Goal: Find specific page/section

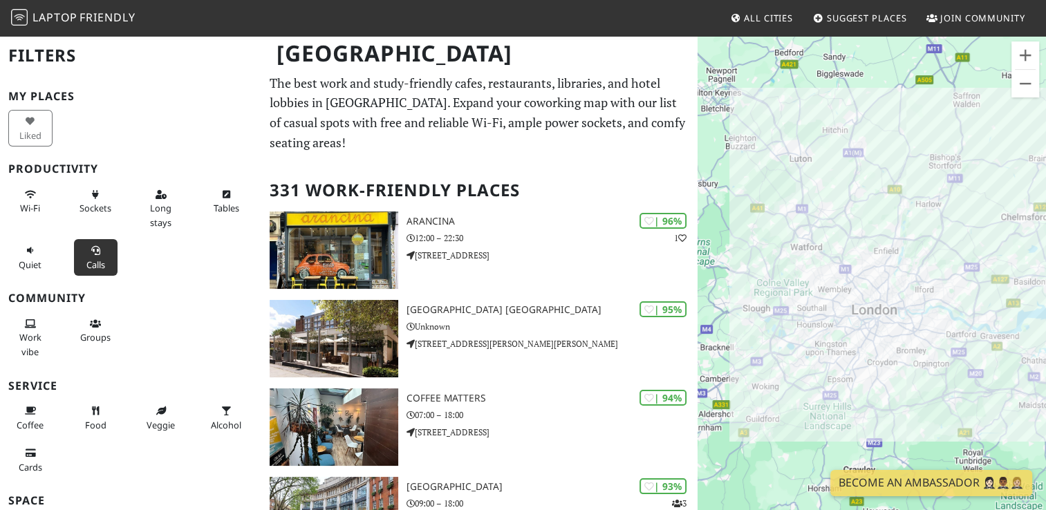
click at [94, 256] on button "Calls" at bounding box center [96, 257] width 44 height 37
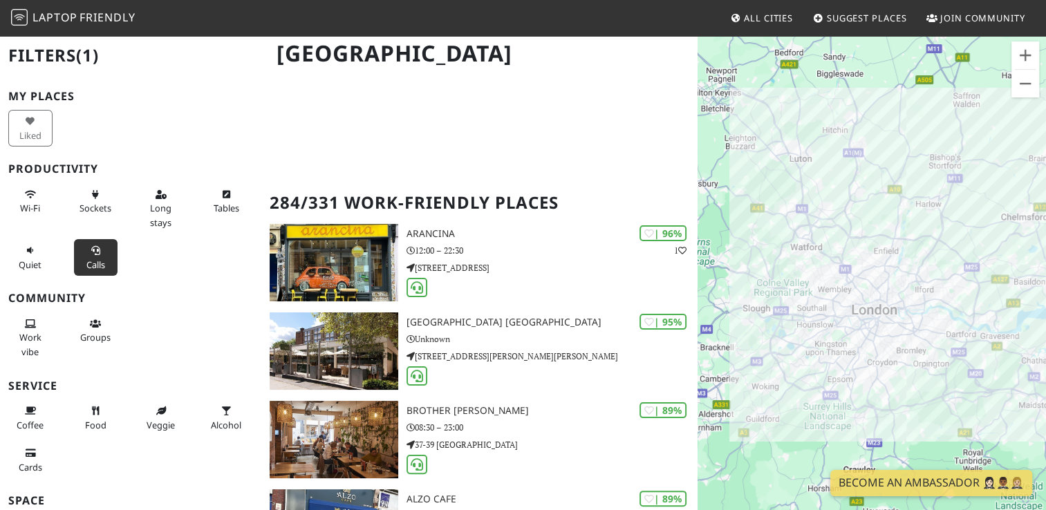
scroll to position [207, 0]
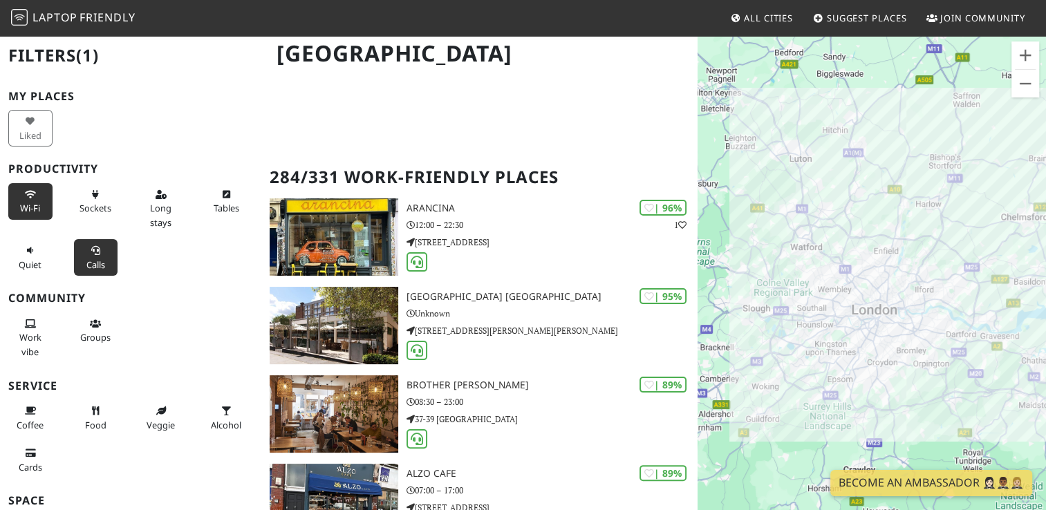
click at [28, 202] on span "Wi-Fi" at bounding box center [30, 208] width 20 height 12
click at [100, 200] on button "Sockets" at bounding box center [96, 201] width 44 height 37
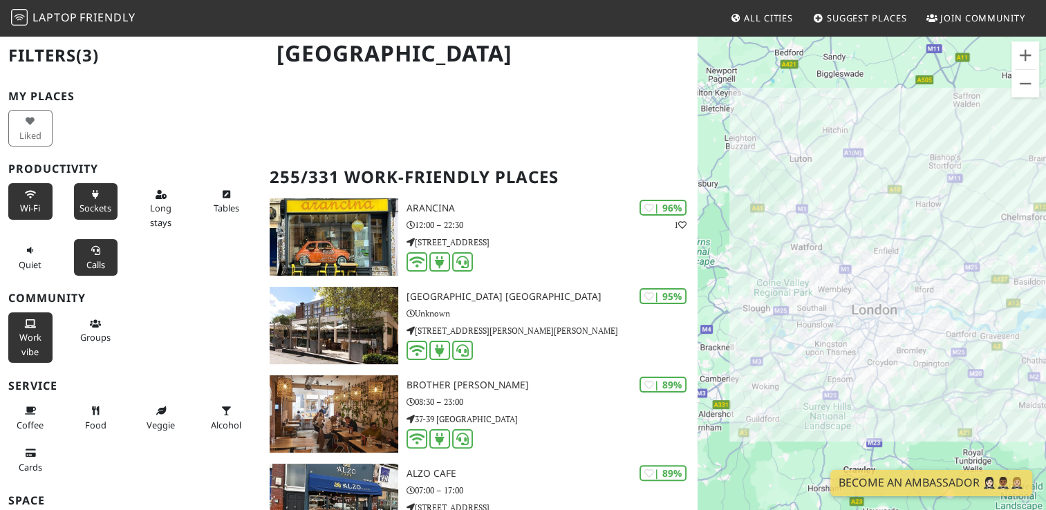
click at [34, 335] on span "Work vibe" at bounding box center [30, 344] width 22 height 26
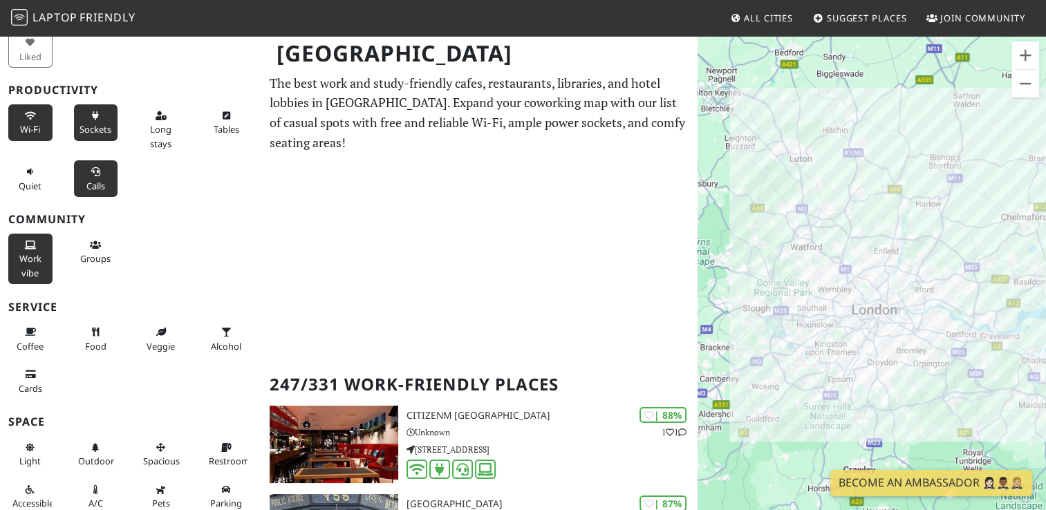
scroll to position [84, 0]
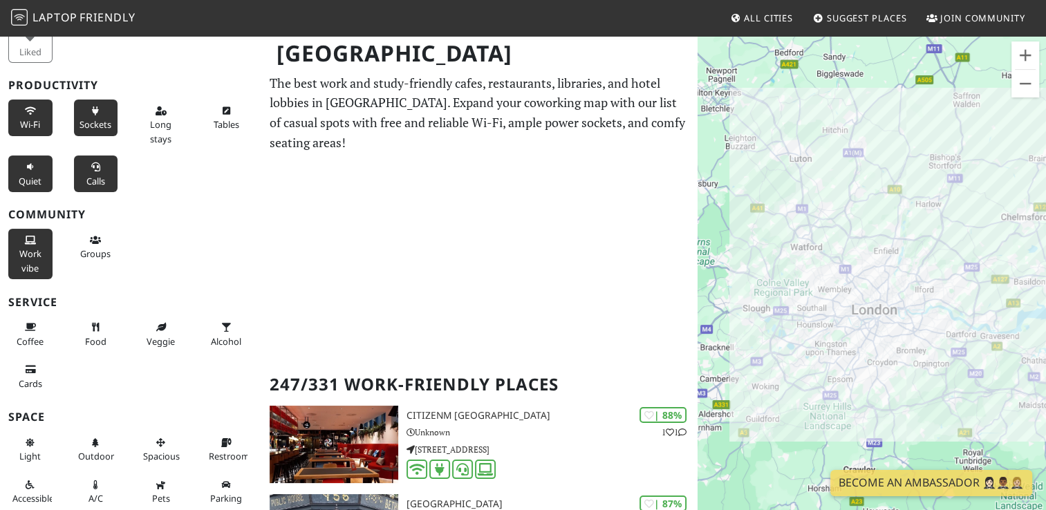
click at [37, 156] on button "Quiet" at bounding box center [30, 174] width 44 height 37
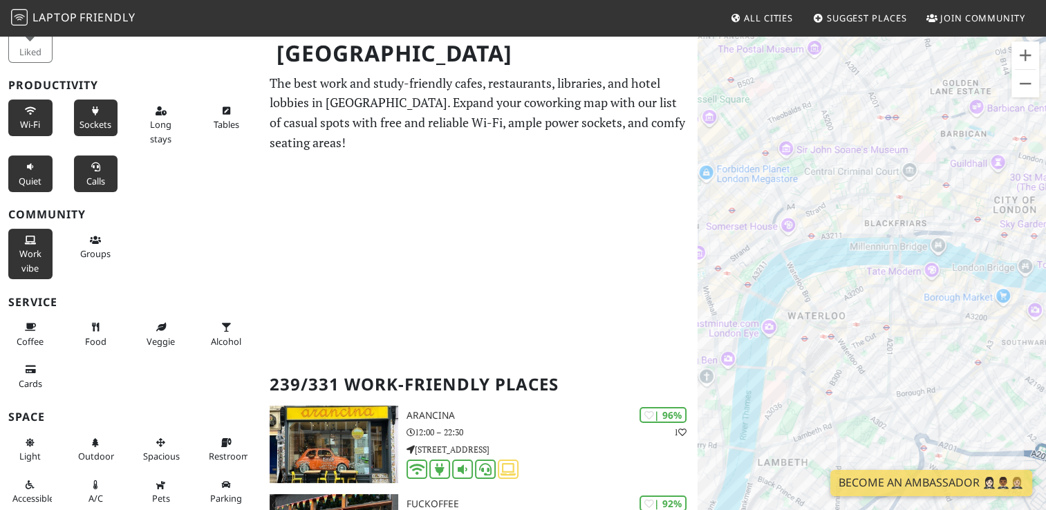
drag, startPoint x: 788, startPoint y: 314, endPoint x: 936, endPoint y: 333, distance: 148.6
click at [936, 333] on div "To navigate, press the arrow keys." at bounding box center [872, 290] width 349 height 510
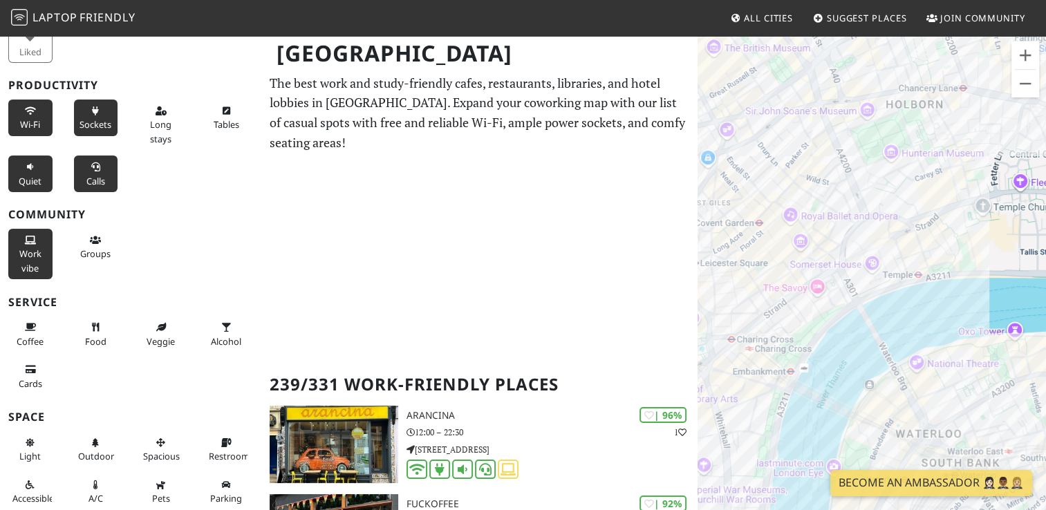
drag, startPoint x: 792, startPoint y: 184, endPoint x: 871, endPoint y: 214, distance: 84.5
click at [871, 214] on div "To navigate, press the arrow keys." at bounding box center [872, 290] width 349 height 510
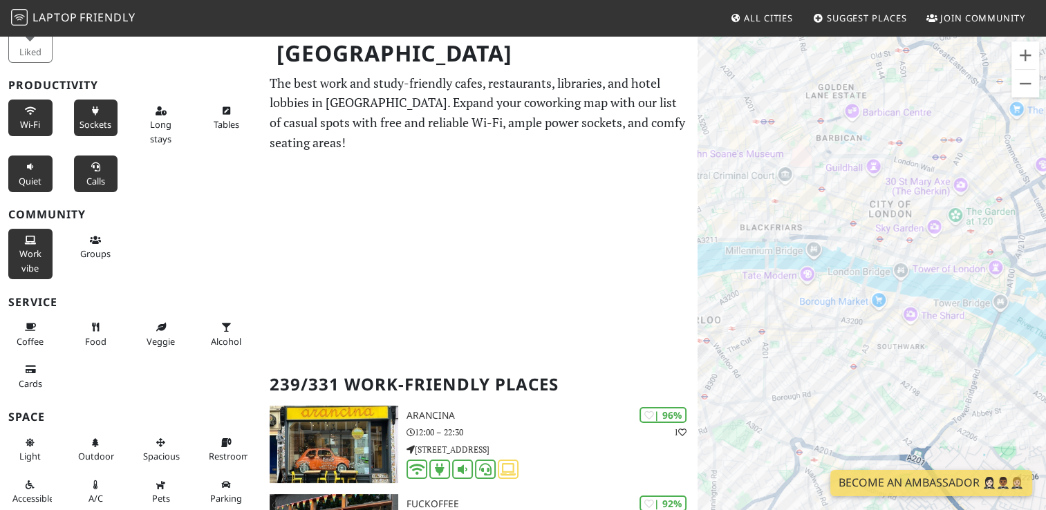
drag, startPoint x: 944, startPoint y: 225, endPoint x: 735, endPoint y: 227, distance: 208.8
click at [735, 227] on div "To navigate, press the arrow keys." at bounding box center [872, 290] width 349 height 510
click at [842, 188] on div "To navigate, press the arrow keys. One New Change" at bounding box center [872, 290] width 349 height 510
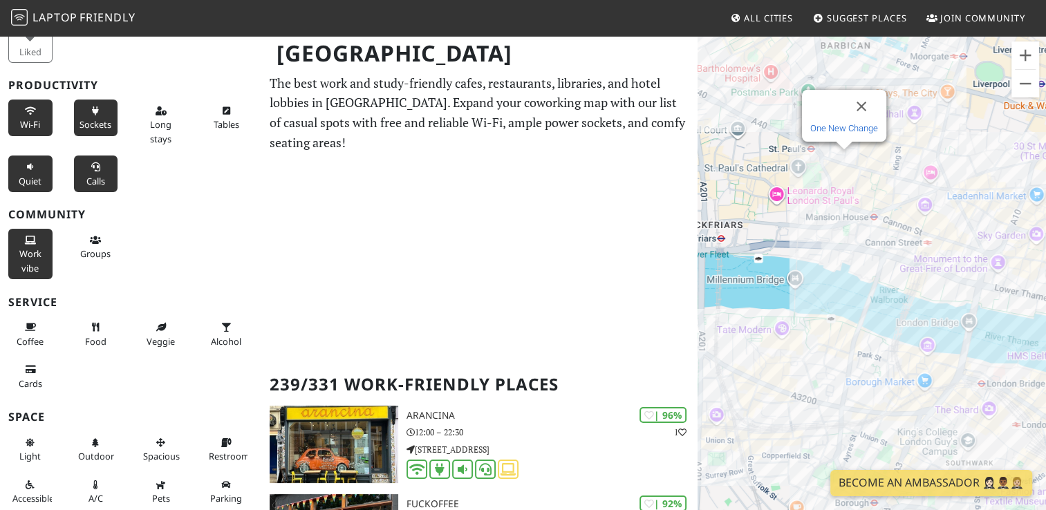
click at [851, 129] on link "One New Change" at bounding box center [844, 128] width 68 height 10
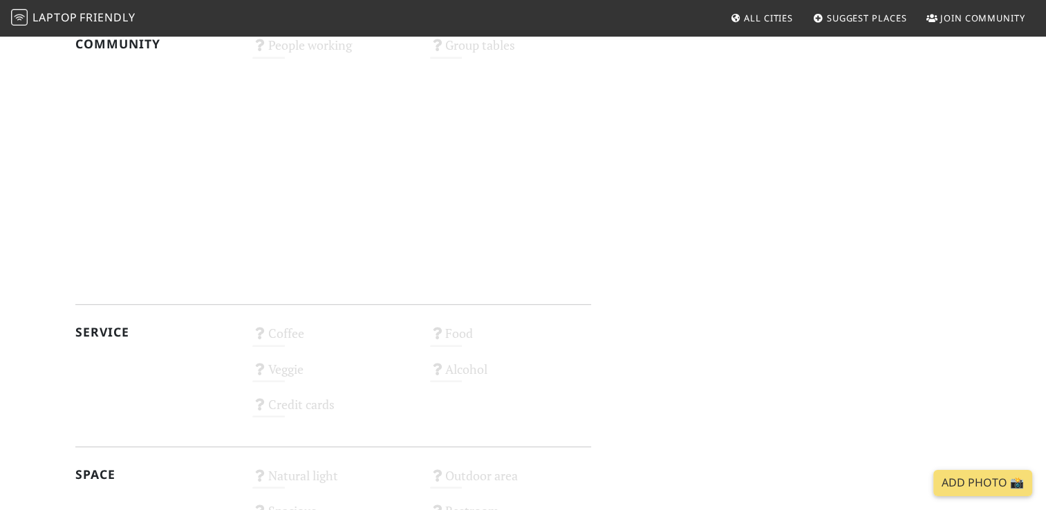
scroll to position [880, 0]
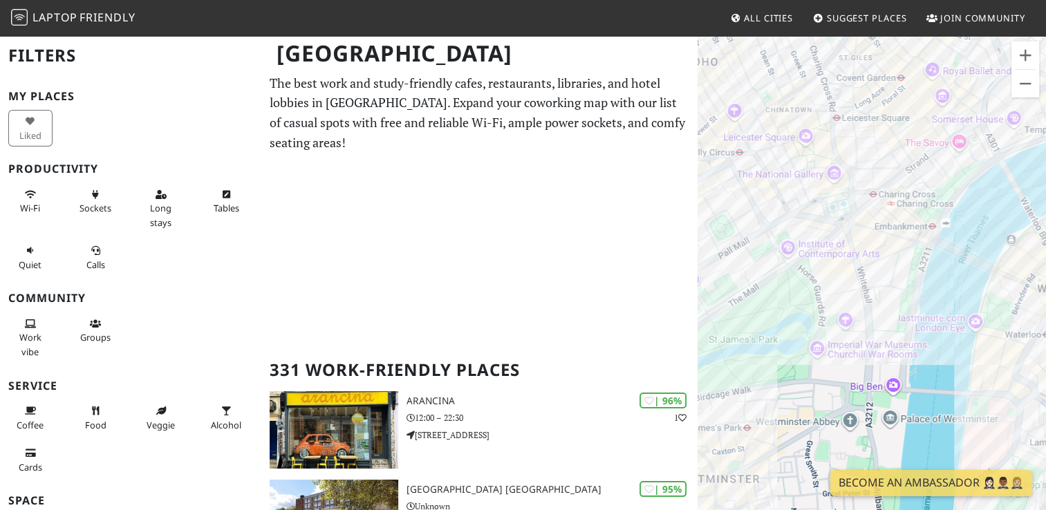
drag, startPoint x: 893, startPoint y: 269, endPoint x: 796, endPoint y: 217, distance: 110.4
click at [792, 217] on div "To navigate, press the arrow keys." at bounding box center [872, 290] width 349 height 510
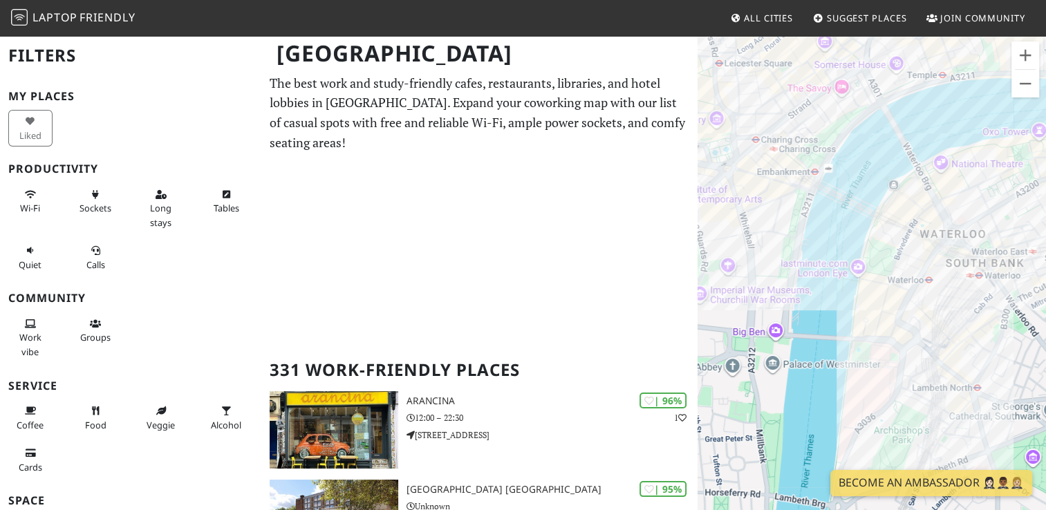
drag, startPoint x: 927, startPoint y: 297, endPoint x: 807, endPoint y: 241, distance: 131.8
click at [806, 241] on div "To navigate, press the arrow keys." at bounding box center [872, 290] width 349 height 510
